Goal: Task Accomplishment & Management: Manage account settings

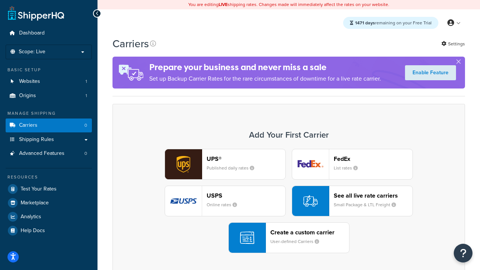
click at [289, 201] on div "UPS® Published daily rates FedEx List rates USPS Online rates See all live rate…" at bounding box center [288, 201] width 337 height 104
click at [373, 159] on header "FedEx" at bounding box center [373, 158] width 79 height 7
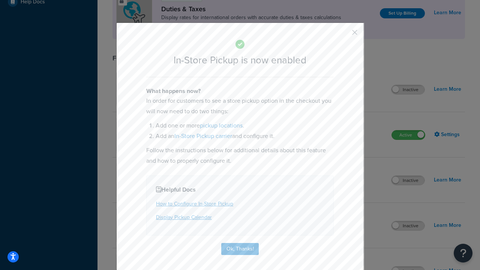
click at [343, 35] on button "button" at bounding box center [344, 35] width 2 height 2
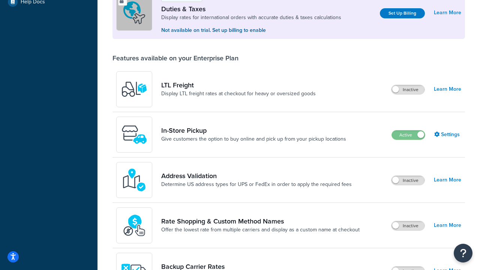
scroll to position [229, 0]
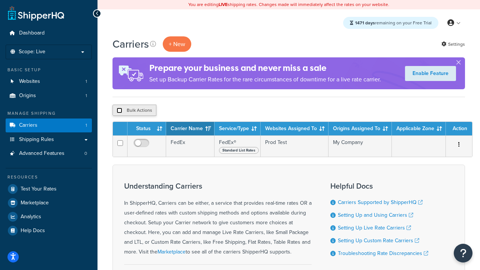
click at [119, 111] on input "checkbox" at bounding box center [120, 111] width 6 height 6
checkbox input "true"
click at [202, 111] on button "Delete" at bounding box center [200, 110] width 26 height 11
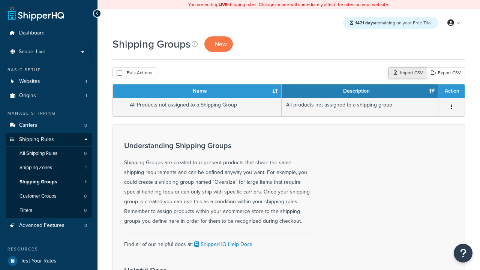
click at [406, 73] on div "Import CSV" at bounding box center [407, 72] width 38 height 11
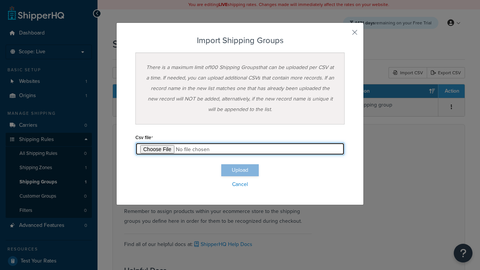
click at [240, 149] on input "file" at bounding box center [239, 148] width 209 height 13
type input "C:\fakepath\importShippingGroupsSuccess.csv"
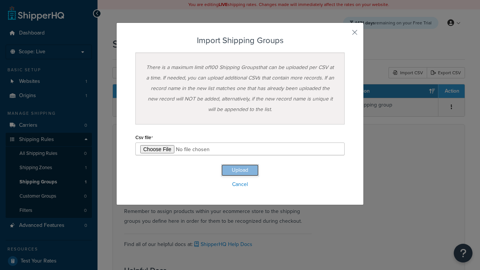
click at [240, 170] on button "Upload" at bounding box center [239, 170] width 37 height 12
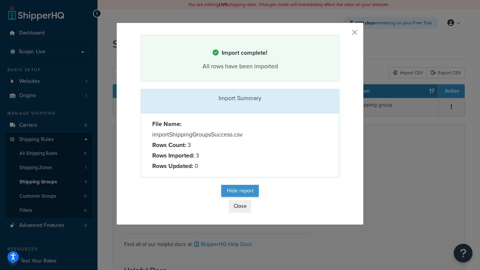
click at [240, 192] on button "Hide report" at bounding box center [239, 191] width 37 height 12
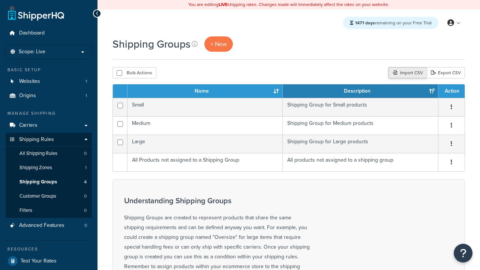
click at [406, 73] on div "Import CSV" at bounding box center [407, 72] width 38 height 11
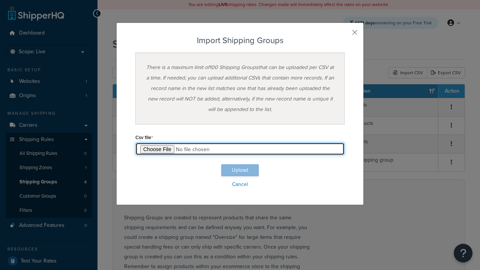
click at [240, 149] on input "file" at bounding box center [239, 148] width 209 height 13
type input "C:\fakepath\importShippingGroupsFailure.csv"
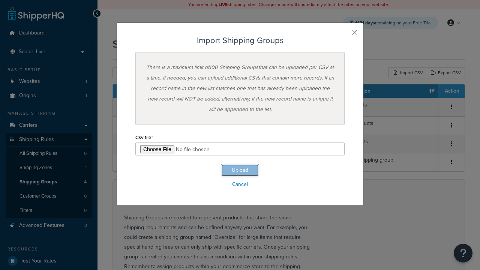
click at [240, 170] on button "Upload" at bounding box center [239, 170] width 37 height 12
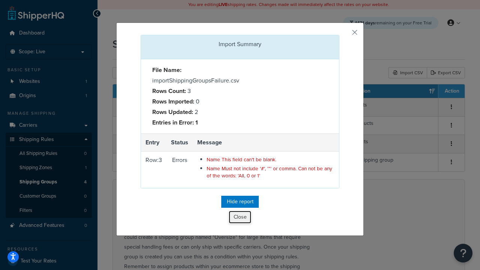
click at [240, 219] on button "Close" at bounding box center [240, 217] width 22 height 13
